Goal: Information Seeking & Learning: Learn about a topic

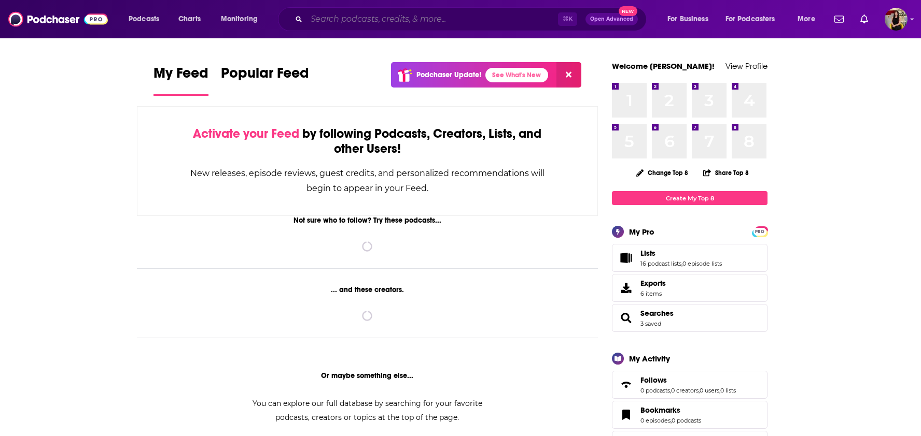
click at [334, 24] on input "Search podcasts, credits, & more..." at bounding box center [431, 19] width 251 height 17
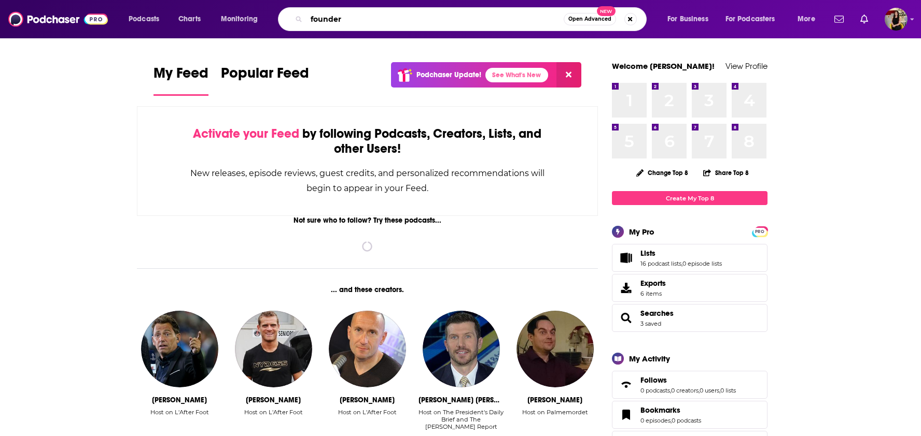
type input "founder"
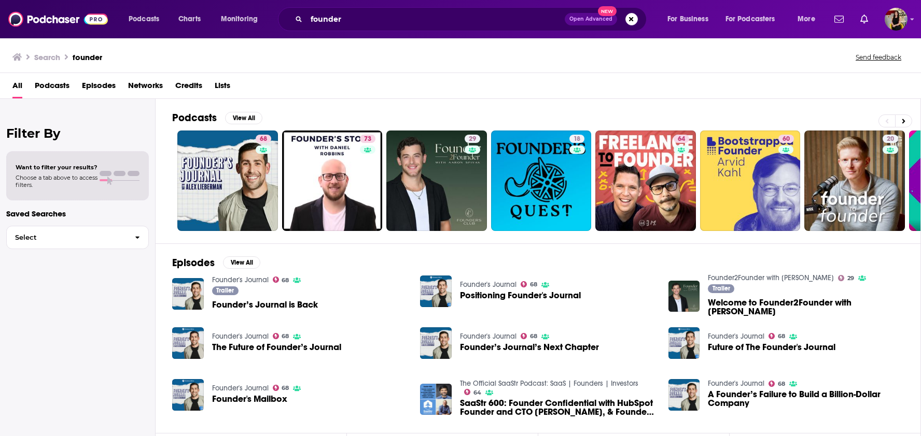
click at [55, 83] on span "Podcasts" at bounding box center [52, 87] width 35 height 21
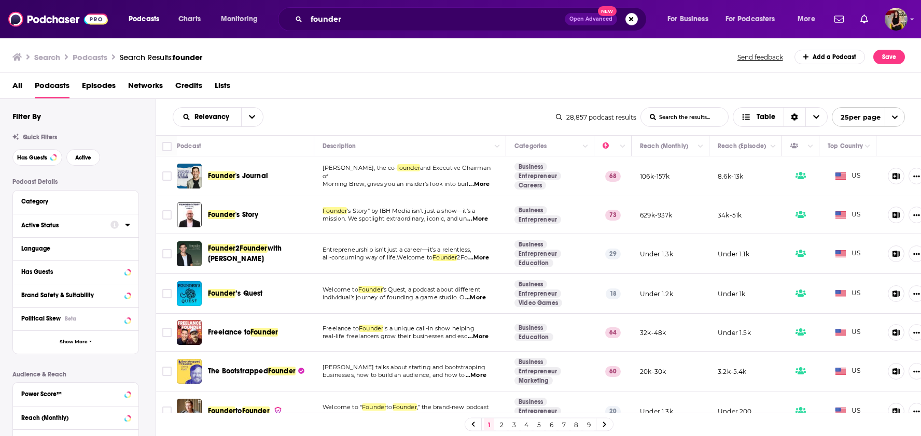
click at [126, 225] on icon at bounding box center [127, 225] width 5 height 8
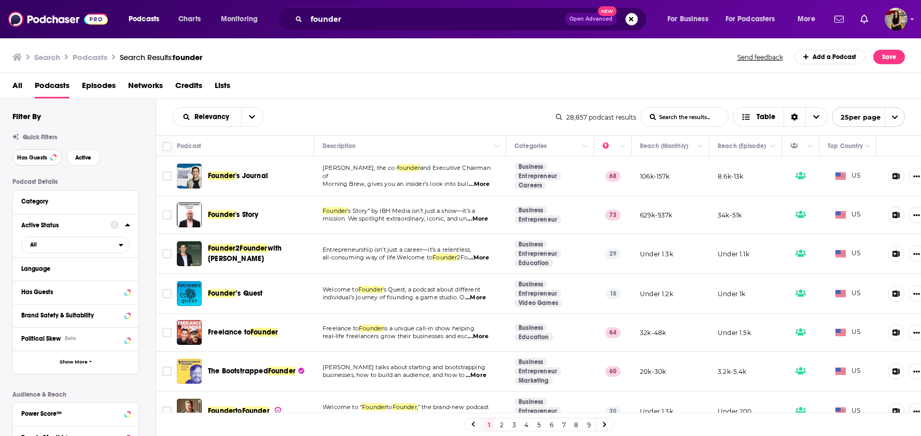
click at [39, 154] on button "Has Guests" at bounding box center [37, 157] width 50 height 17
click at [79, 154] on button "Active" at bounding box center [83, 157] width 34 height 17
